Goal: Task Accomplishment & Management: Use online tool/utility

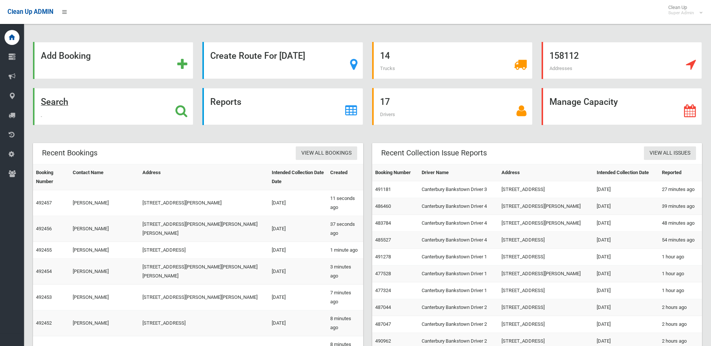
click at [98, 102] on div "Search" at bounding box center [113, 106] width 160 height 37
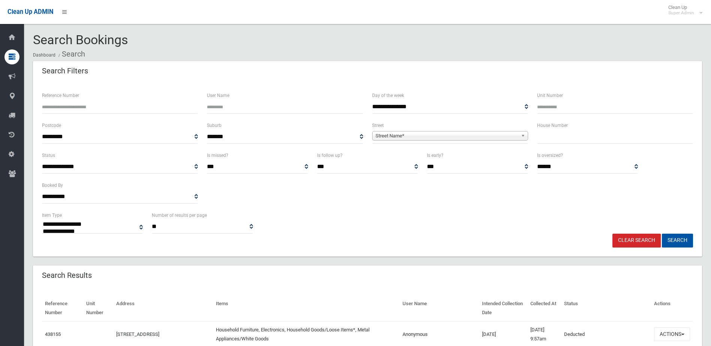
select select
click at [103, 101] on input "Reference Number" at bounding box center [120, 107] width 156 height 14
type input "******"
click at [662, 234] on button "Search" at bounding box center [677, 241] width 31 height 14
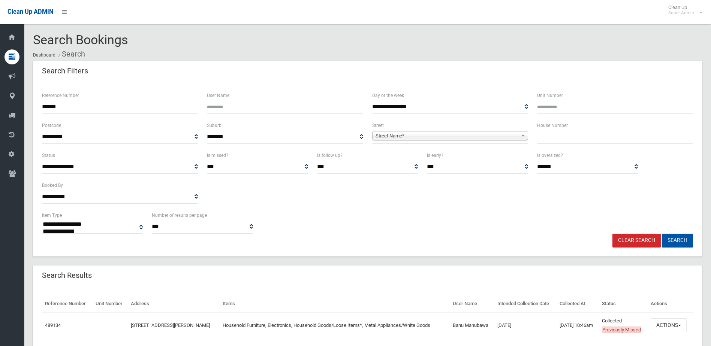
select select
click at [667, 325] on button "Actions" at bounding box center [668, 325] width 36 height 14
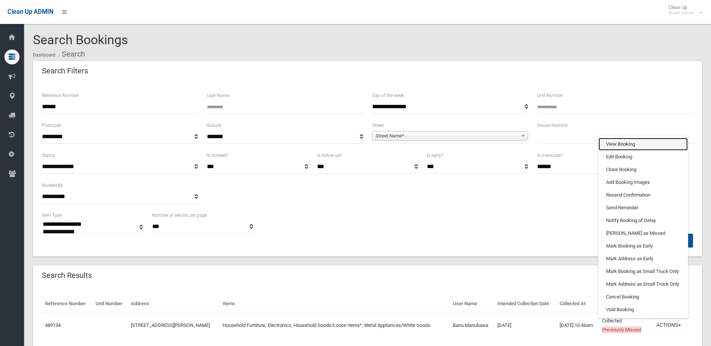
click at [633, 145] on link "View Booking" at bounding box center [642, 144] width 89 height 13
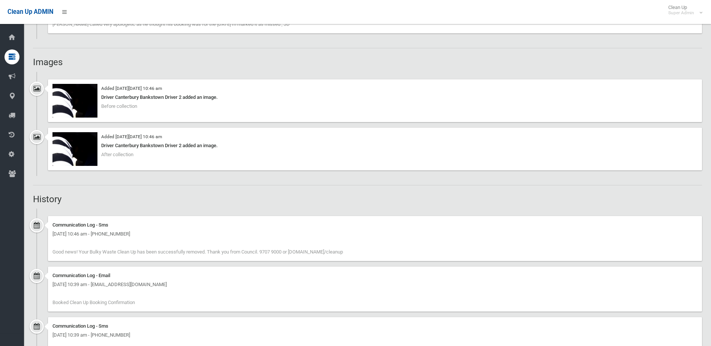
scroll to position [430, 0]
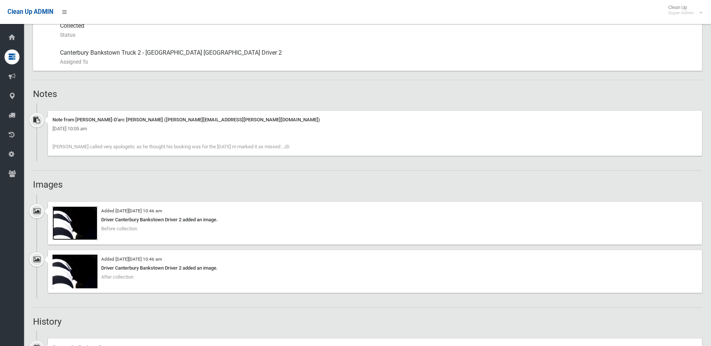
click at [80, 223] on img at bounding box center [74, 223] width 45 height 34
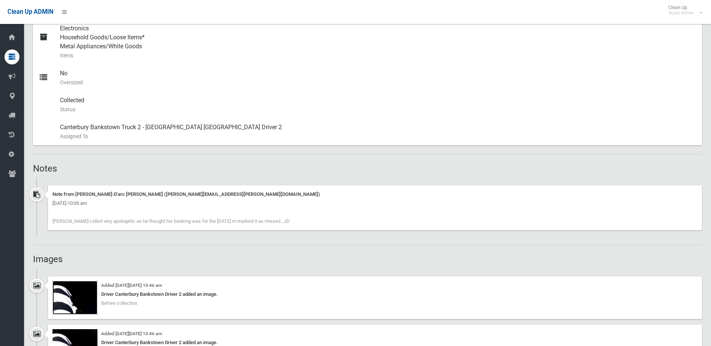
scroll to position [280, 0]
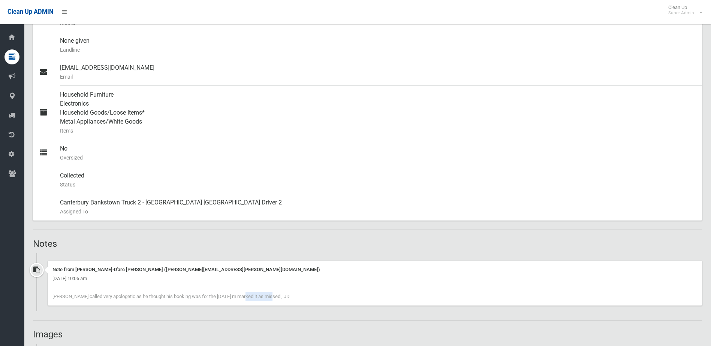
drag, startPoint x: 196, startPoint y: 296, endPoint x: 229, endPoint y: 293, distance: 33.6
click at [229, 293] on div "Note from Jeanne-D'arc Daher (jeanne.daher@cbcity.nsw.gov.au) Thursday 9th Octo…" at bounding box center [375, 283] width 654 height 45
drag, startPoint x: 229, startPoint y: 293, endPoint x: 259, endPoint y: 296, distance: 29.8
click at [259, 296] on span "[PERSON_NAME] called very apologetic as he thought his booking was for the [DAT…" at bounding box center [170, 297] width 237 height 6
drag, startPoint x: 278, startPoint y: 296, endPoint x: 97, endPoint y: 276, distance: 182.1
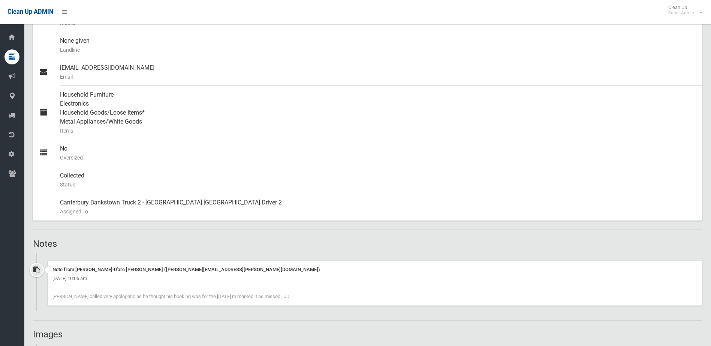
click at [97, 276] on div "Note from Jeanne-D'arc Daher (jeanne.daher@cbcity.nsw.gov.au) Thursday 9th Octo…" at bounding box center [375, 283] width 654 height 45
drag, startPoint x: 97, startPoint y: 276, endPoint x: 191, endPoint y: 237, distance: 101.8
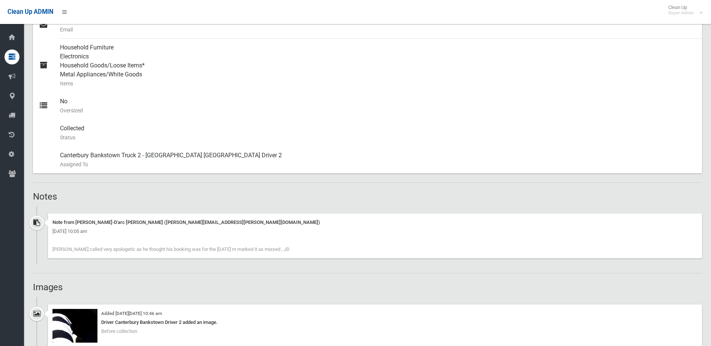
scroll to position [355, 0]
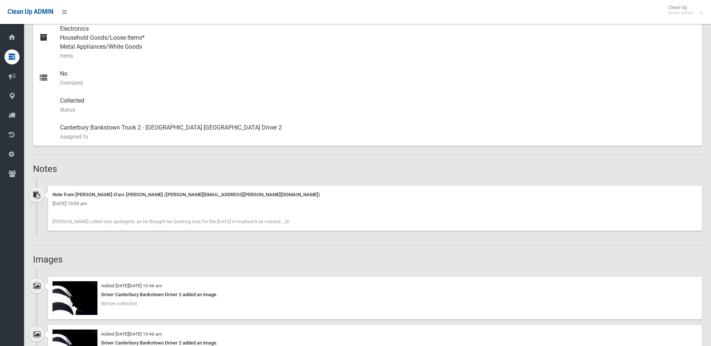
drag, startPoint x: 121, startPoint y: 285, endPoint x: 179, endPoint y: 285, distance: 57.3
click at [162, 285] on small "Added on Fri 10th October, 2025 at 10:46 am" at bounding box center [131, 285] width 61 height 5
drag, startPoint x: 179, startPoint y: 285, endPoint x: 197, endPoint y: 300, distance: 23.4
click at [197, 300] on div "Added on Fri 10th October, 2025 at 10:46 am Driver Canterbury Bankstown Driver …" at bounding box center [375, 298] width 654 height 43
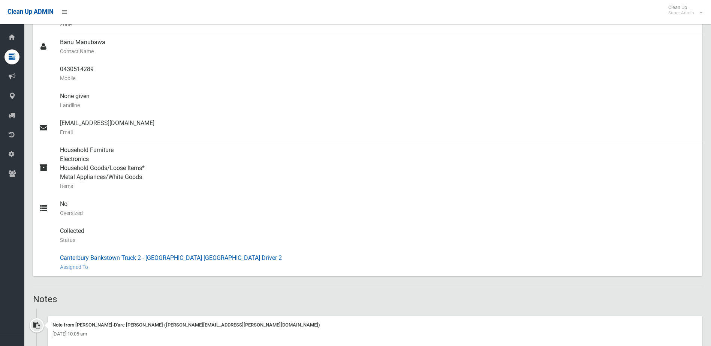
scroll to position [37, 0]
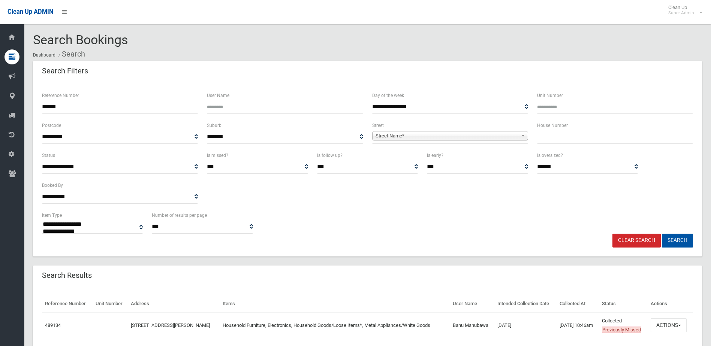
select select
click at [686, 326] on button "Actions" at bounding box center [668, 325] width 36 height 14
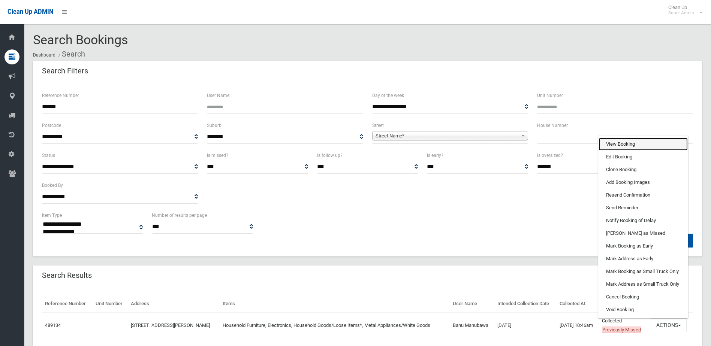
click at [653, 144] on link "View Booking" at bounding box center [642, 144] width 89 height 13
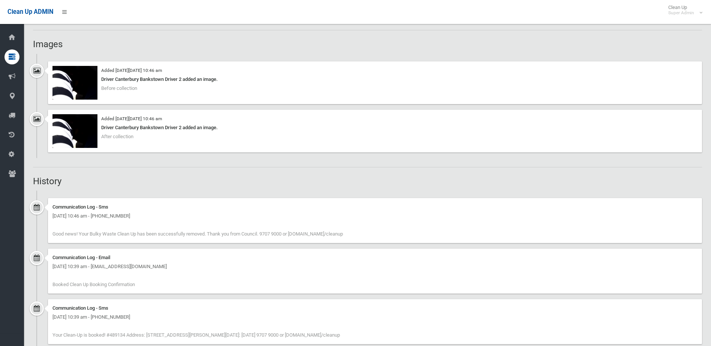
scroll to position [637, 0]
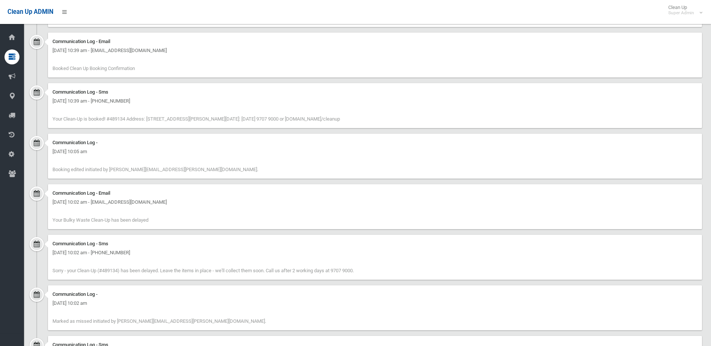
drag, startPoint x: 150, startPoint y: 235, endPoint x: 105, endPoint y: 194, distance: 60.7
click at [105, 194] on div "Communication Log - Email" at bounding box center [374, 193] width 645 height 9
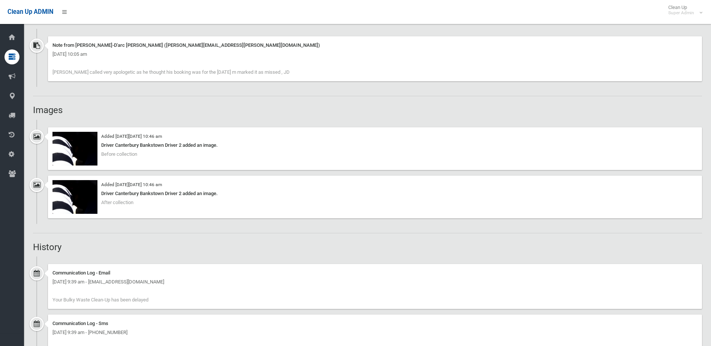
scroll to position [337, 0]
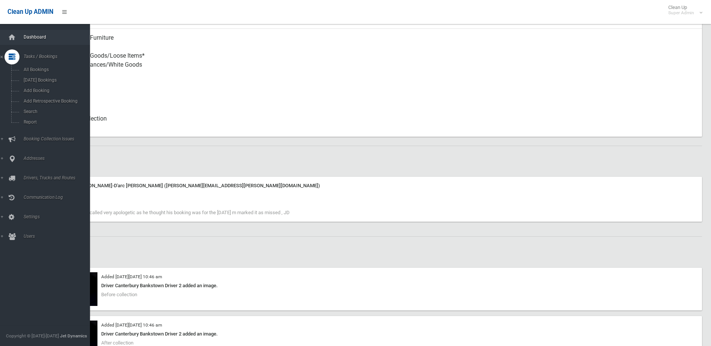
click at [19, 37] on link "Dashboard" at bounding box center [48, 37] width 96 height 15
